Goal: Find contact information: Find contact information

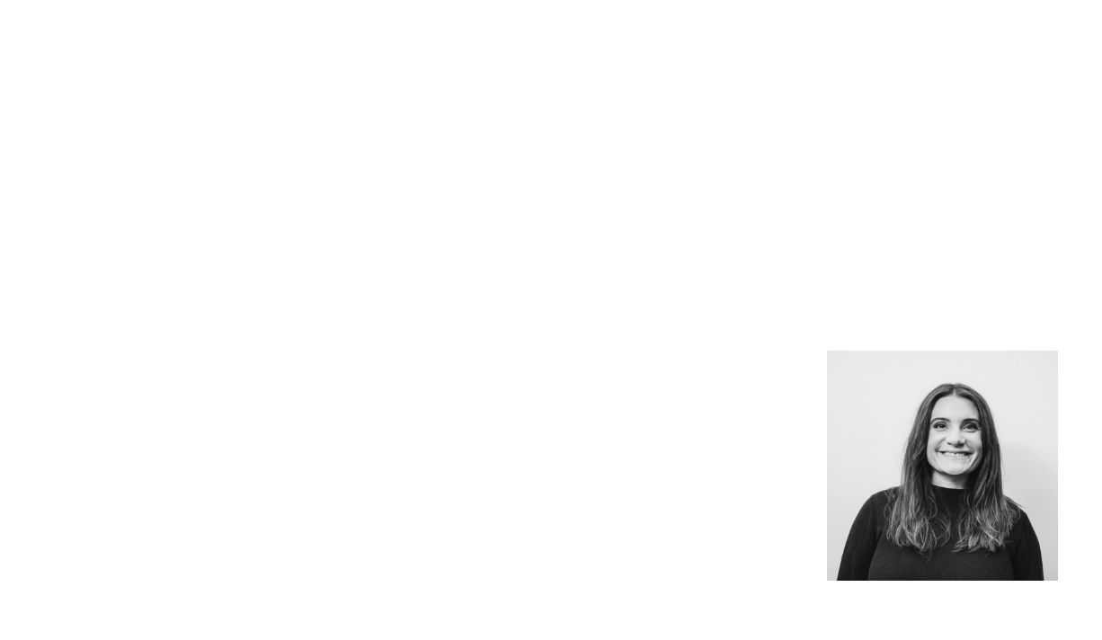
scroll to position [1326, 0]
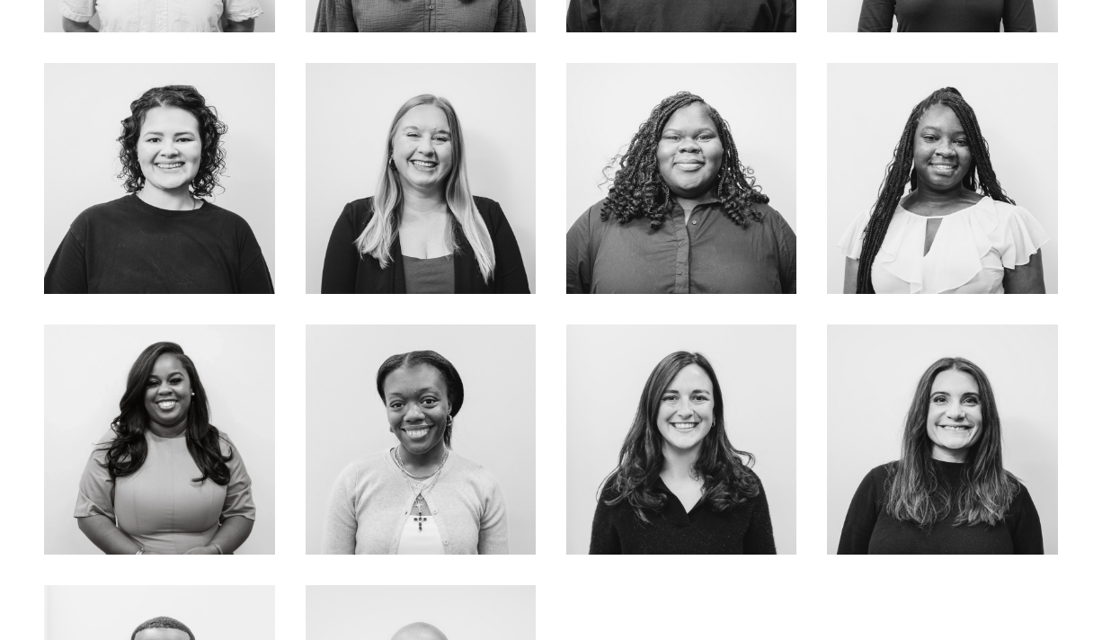
click at [188, 467] on link "ABOUT ME" at bounding box center [159, 491] width 143 height 48
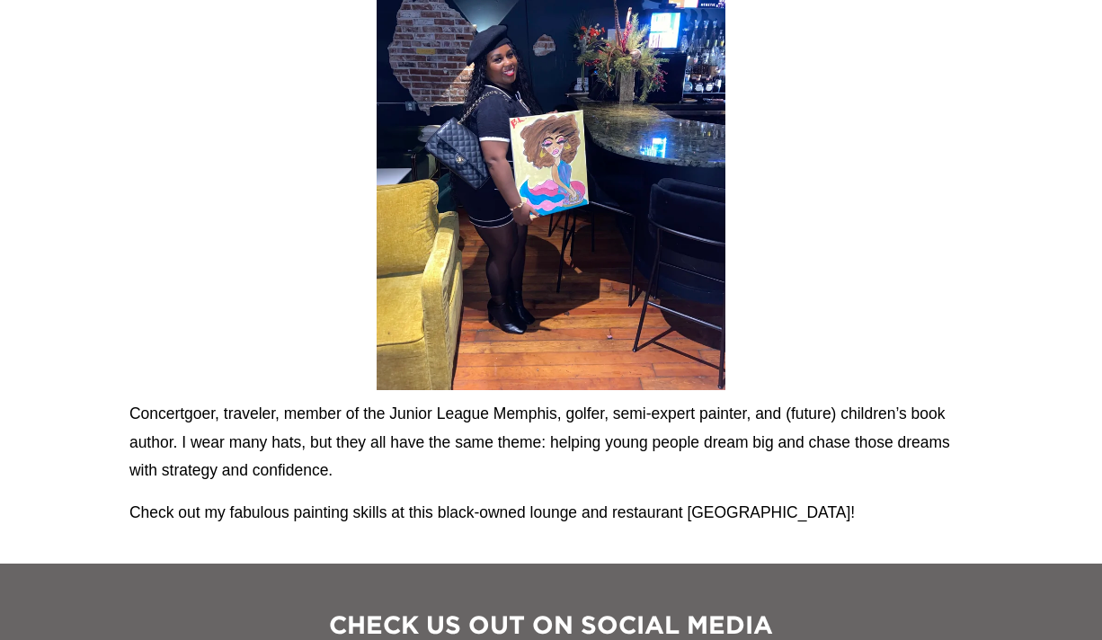
scroll to position [1841, 0]
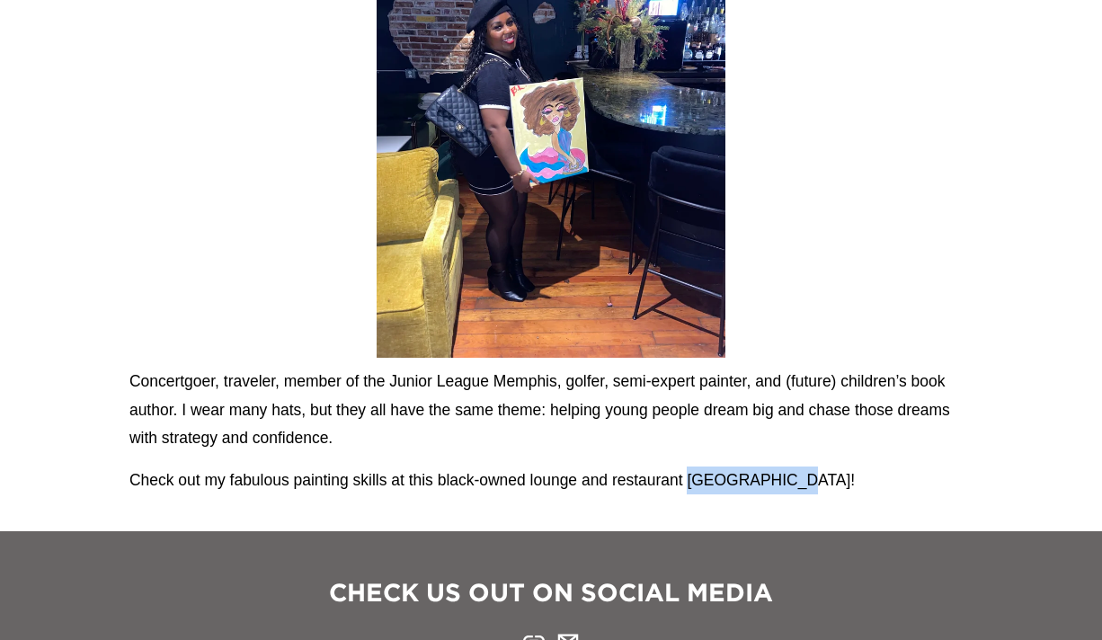
drag, startPoint x: 691, startPoint y: 456, endPoint x: 790, endPoint y: 455, distance: 98.9
click at [790, 467] on p "Check out my fabulous painting skills at this black-owned lounge and restaurant…" at bounding box center [550, 481] width 843 height 28
click at [861, 392] on p "Concertgoer, traveler, member of the Junior League Memphis, golfer, semi-expert…" at bounding box center [550, 410] width 843 height 85
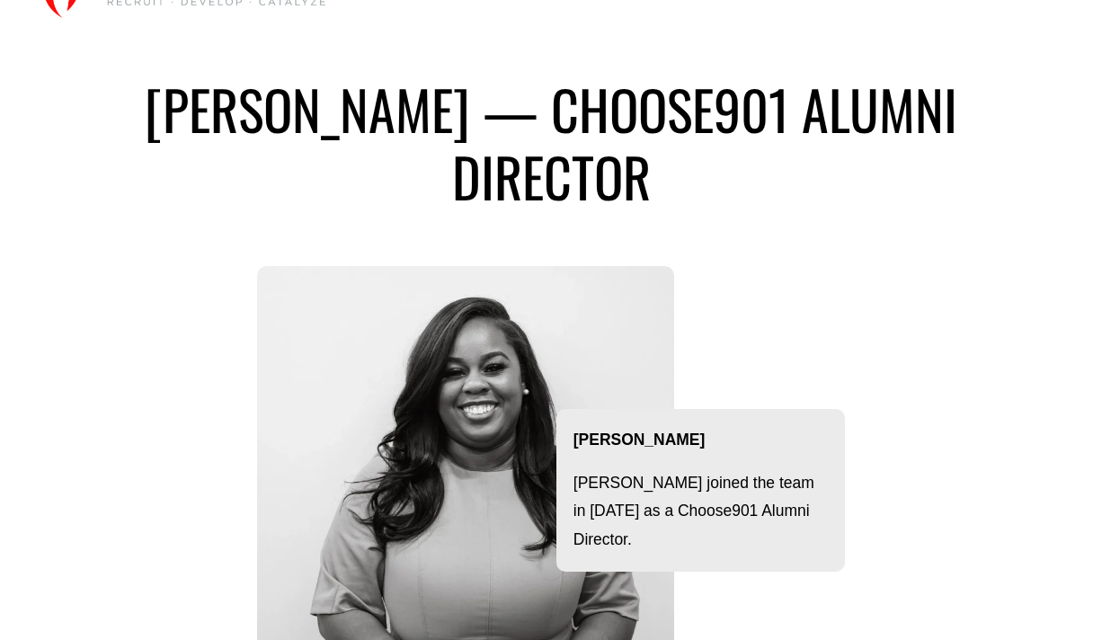
scroll to position [70, 0]
